Goal: Navigation & Orientation: Find specific page/section

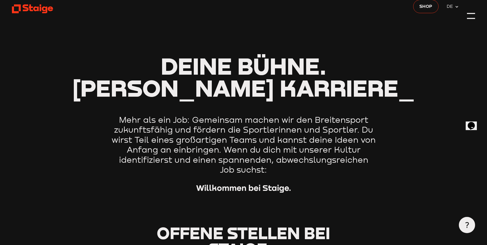
scroll to position [12, 0]
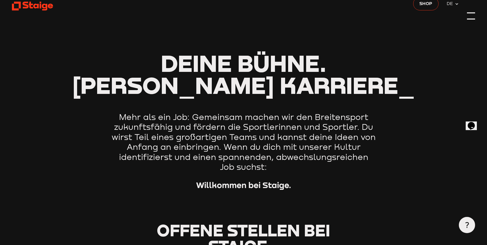
click at [467, 19] on div at bounding box center [471, 18] width 8 height 1
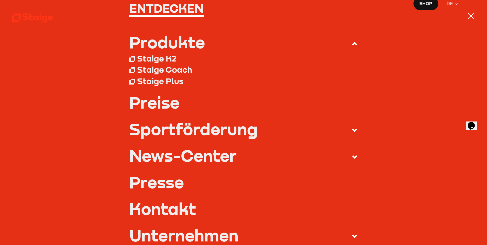
scroll to position [39, 0]
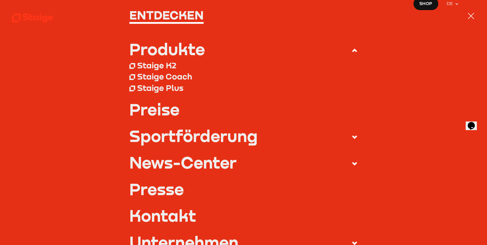
click at [162, 88] on div "Staige Plus" at bounding box center [160, 88] width 46 height 10
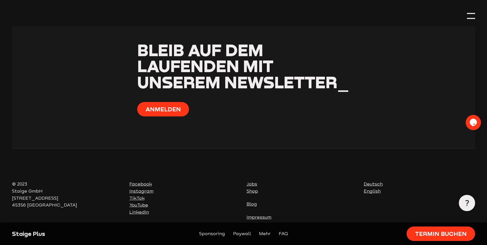
scroll to position [1696, 0]
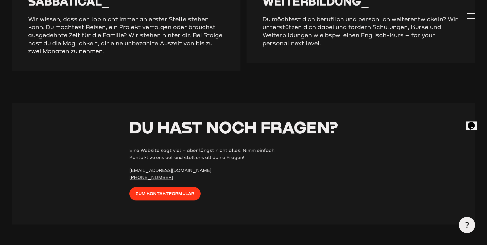
scroll to position [1512, 0]
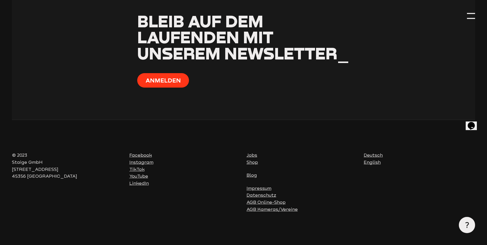
click at [250, 155] on link "Jobs" at bounding box center [251, 155] width 11 height 5
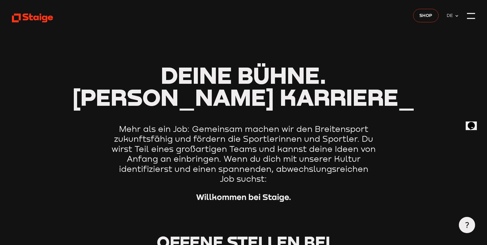
click at [36, 19] on use at bounding box center [32, 18] width 41 height 9
